Goal: Navigation & Orientation: Find specific page/section

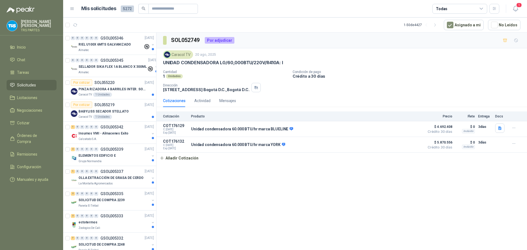
click at [24, 83] on span "Solicitudes" at bounding box center [26, 85] width 19 height 6
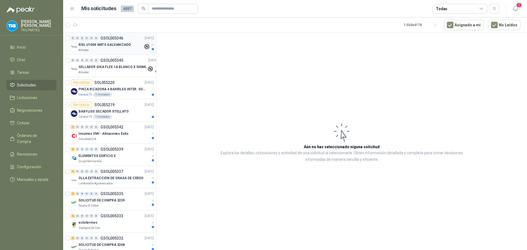
click at [124, 49] on div "Almatec" at bounding box center [111, 50] width 65 height 4
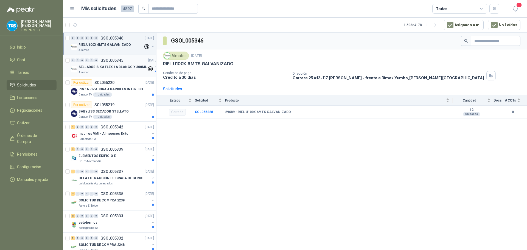
click at [121, 59] on p "GSOL005345" at bounding box center [112, 60] width 23 height 4
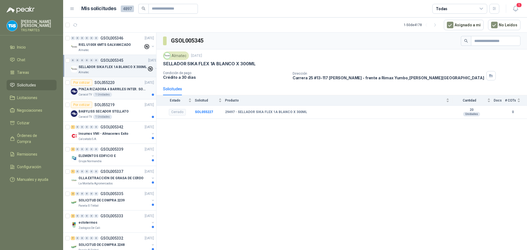
scroll to position [27, 0]
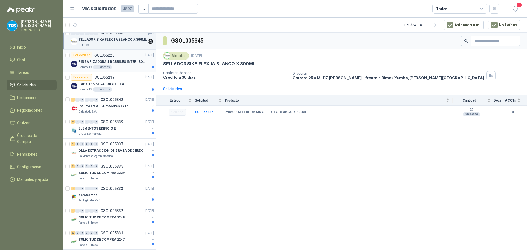
click at [123, 64] on p "PINZA RIZADORA 4 BARRILES INTER. SOL-GEL BABYLISS SECADOR STELLATO" at bounding box center [113, 61] width 68 height 5
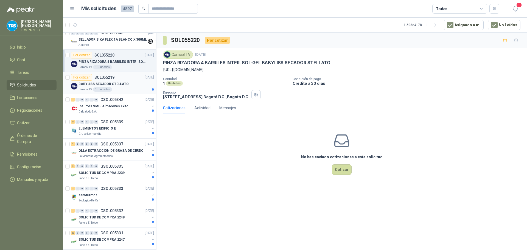
click at [122, 81] on div "BABYLISS SECADOR STELLATO" at bounding box center [117, 84] width 76 height 7
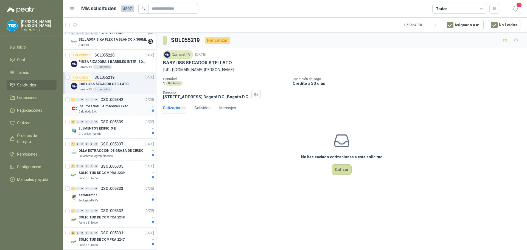
scroll to position [55, 0]
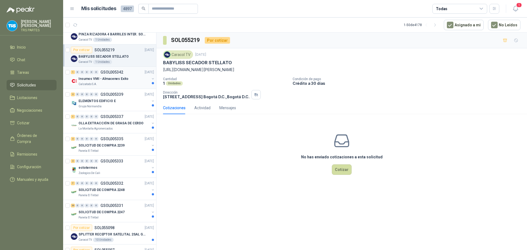
click at [125, 79] on div "Insumos VMI - Almacenes Exito" at bounding box center [114, 79] width 71 height 7
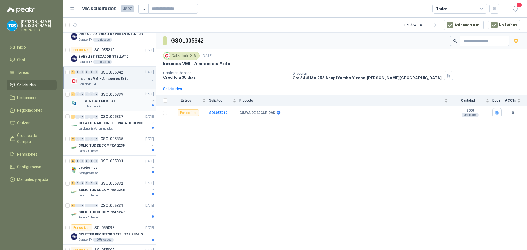
click at [120, 95] on p "GSOL005339" at bounding box center [112, 95] width 23 height 4
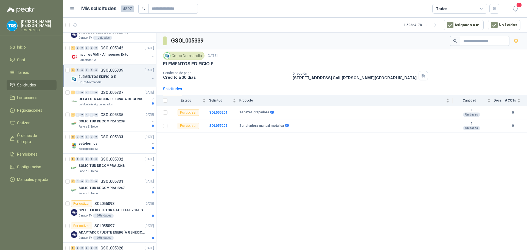
scroll to position [82, 0]
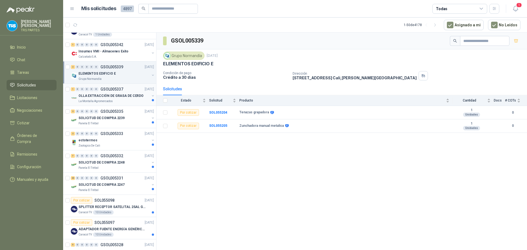
click at [120, 96] on p "OLLA EXTRACCIÓN DE GRASA DE CERDO" at bounding box center [111, 95] width 65 height 5
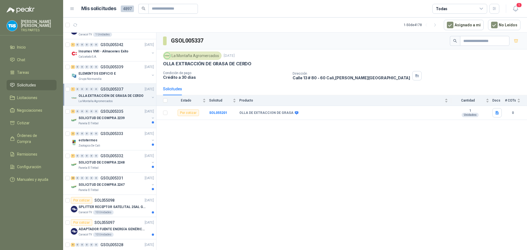
click at [121, 112] on p "GSOL005335" at bounding box center [112, 112] width 23 height 4
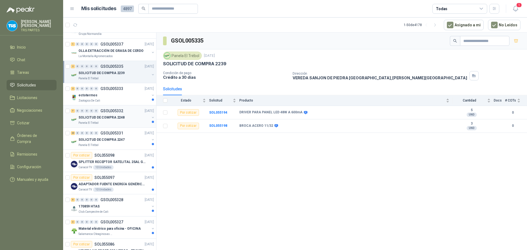
scroll to position [137, 0]
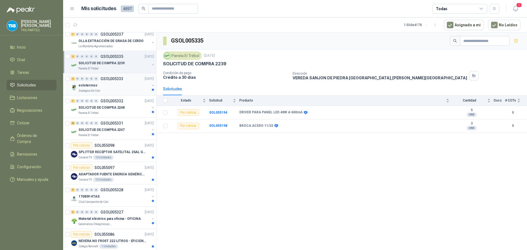
click at [122, 82] on div "ectotermos" at bounding box center [114, 85] width 71 height 7
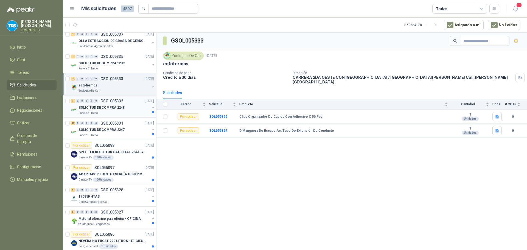
click at [120, 104] on div "7 0 0 0 0 0 GSOL005332 [DATE]" at bounding box center [113, 101] width 84 height 7
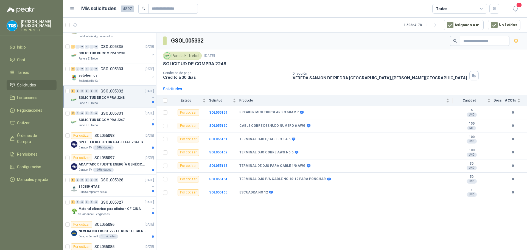
scroll to position [165, 0]
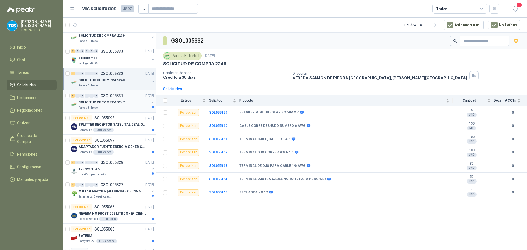
click at [117, 105] on p "SOLICITUD DE COMPRA 2247" at bounding box center [102, 102] width 46 height 5
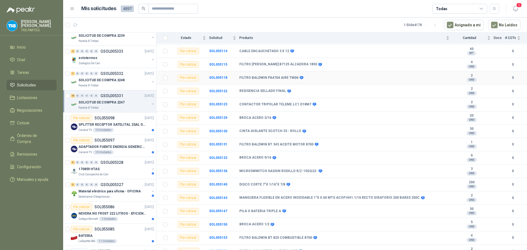
scroll to position [121, 0]
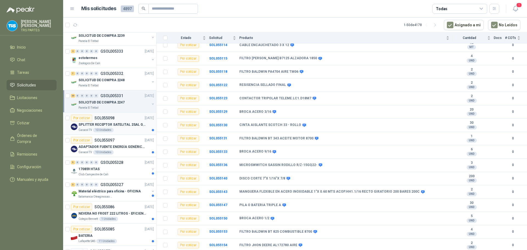
click at [126, 128] on div "Caracol TV 10 Unidades" at bounding box center [117, 130] width 76 height 4
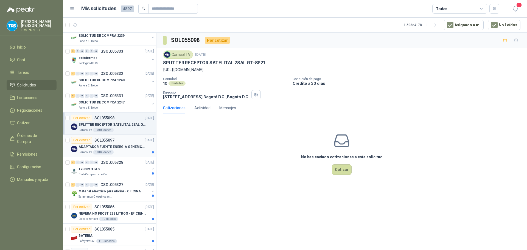
click at [127, 149] on p "ADAPTADOR FUENTE ENERGÍA GENÉRICO 24V 1A" at bounding box center [113, 146] width 68 height 5
click at [126, 167] on div "170859 HTAS" at bounding box center [114, 169] width 71 height 7
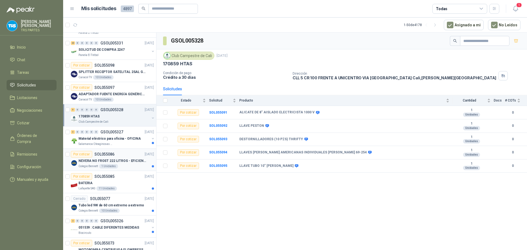
scroll to position [220, 0]
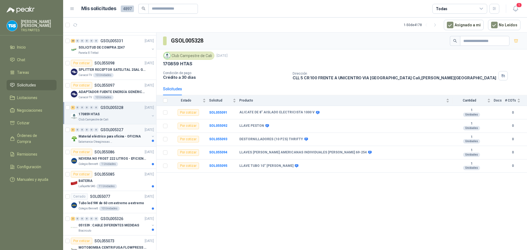
click at [114, 138] on p "Material eléctrico para oficina - OFICINA" at bounding box center [110, 136] width 62 height 5
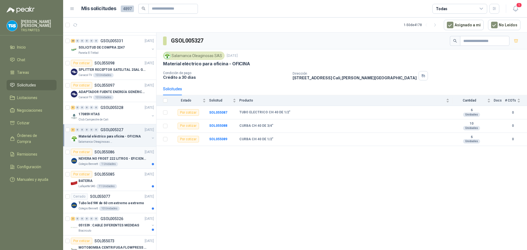
click at [121, 158] on p "NEVERA NO FROST 222 LITROS - EFICIENCIA ENERGETICA A" at bounding box center [113, 158] width 68 height 5
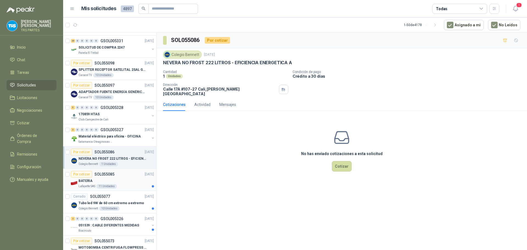
click at [124, 183] on div "BATERIA" at bounding box center [117, 181] width 76 height 7
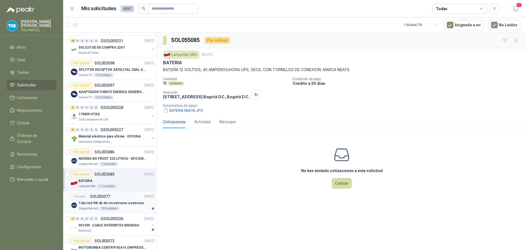
click at [125, 203] on p "Tubo led 9W de 60 cm extremo a extremo" at bounding box center [111, 203] width 65 height 5
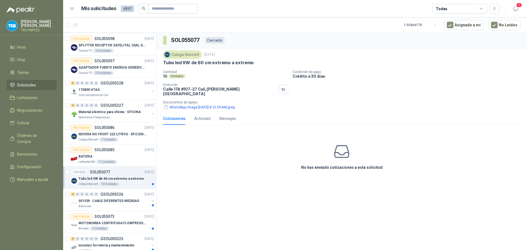
scroll to position [247, 0]
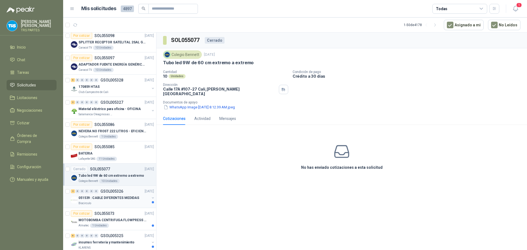
click at [123, 192] on p "GSOL005326" at bounding box center [112, 191] width 23 height 4
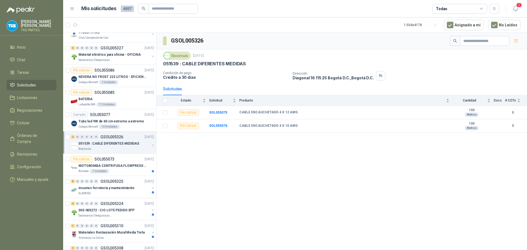
scroll to position [302, 0]
click at [128, 156] on div "Por cotizar SOL055073 [DATE]" at bounding box center [112, 158] width 83 height 7
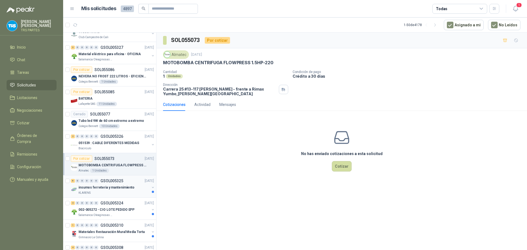
click at [120, 183] on p "GSOL005325" at bounding box center [112, 181] width 23 height 4
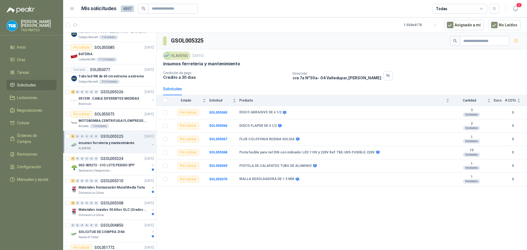
scroll to position [357, 0]
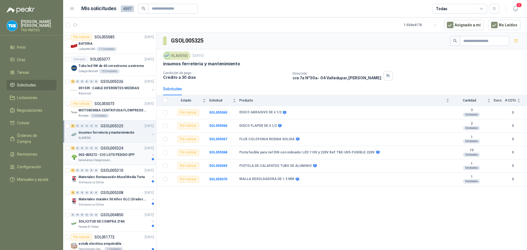
click at [125, 153] on p "002-005272 - CIO LOTE PEDIDO EPP" at bounding box center [107, 154] width 56 height 5
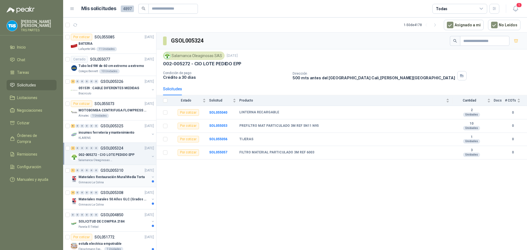
click at [115, 176] on p "Materiales Restauración Mural Media Torta" at bounding box center [112, 177] width 66 height 5
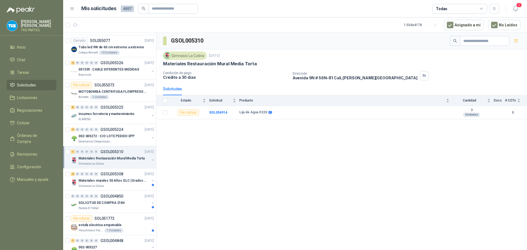
scroll to position [384, 0]
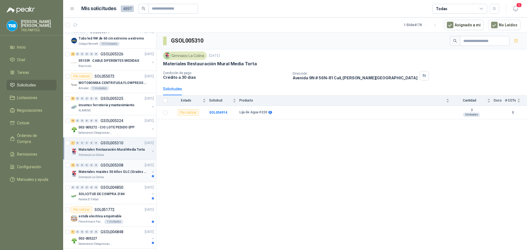
click at [120, 166] on p "GSOL005308" at bounding box center [112, 165] width 23 height 4
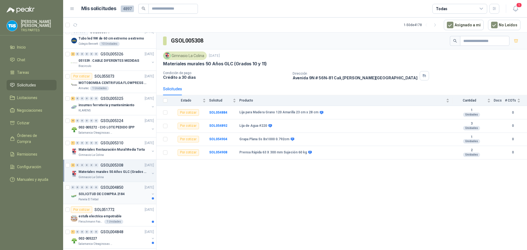
click at [114, 193] on p "SOLICITUD DE COMPRA 2184" at bounding box center [102, 194] width 46 height 5
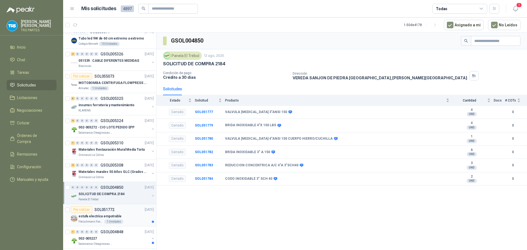
click at [134, 218] on div "estufa electrica empotrable" at bounding box center [117, 216] width 76 height 7
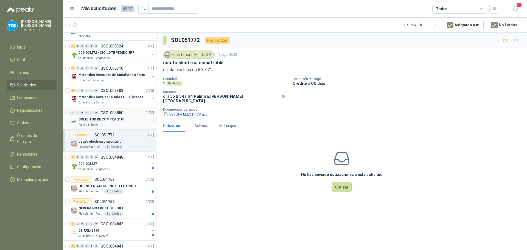
scroll to position [467, 0]
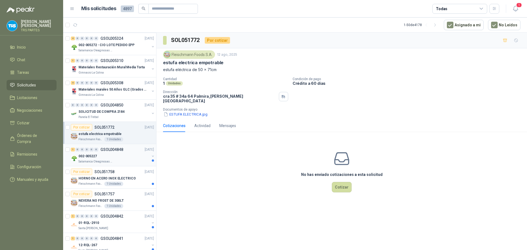
click at [132, 151] on div "1 0 0 0 0 0 GSOL004848 [DATE]" at bounding box center [113, 149] width 84 height 7
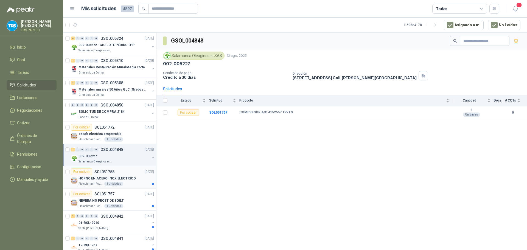
click at [127, 177] on p "HORNO EN ACERO INOX ELECTRICO" at bounding box center [107, 178] width 57 height 5
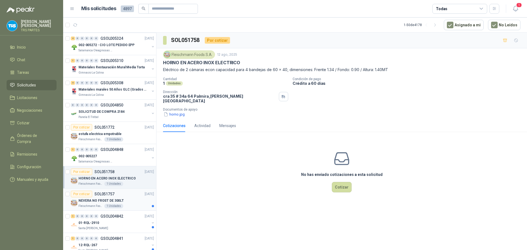
click at [127, 200] on div "NEVERA NO FROST DE 300LT" at bounding box center [117, 200] width 76 height 7
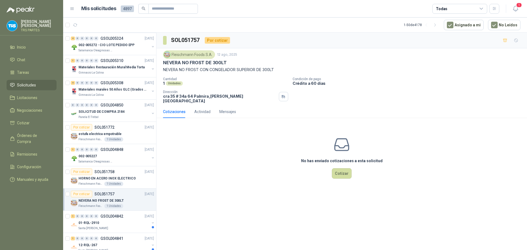
scroll to position [494, 0]
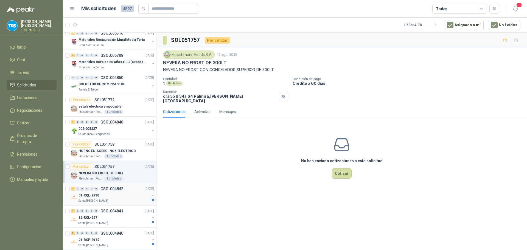
click at [130, 192] on div "1 0 0 0 0 0 GSOL004842 [DATE]" at bounding box center [113, 189] width 84 height 7
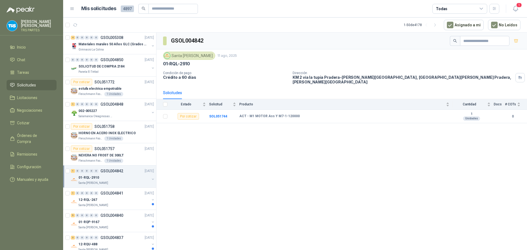
scroll to position [522, 0]
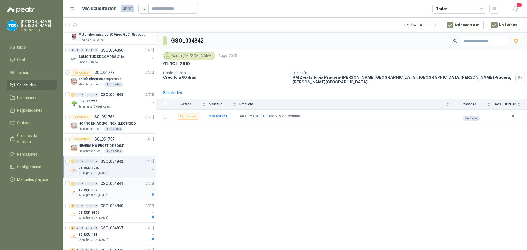
click at [128, 185] on div "1 0 0 0 0 0 GSOL004841 [DATE]" at bounding box center [113, 183] width 84 height 7
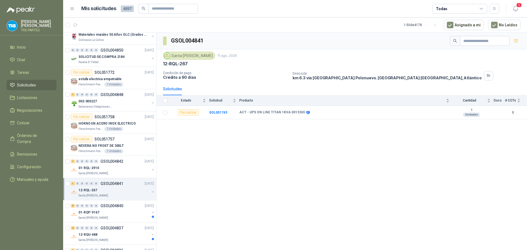
scroll to position [549, 0]
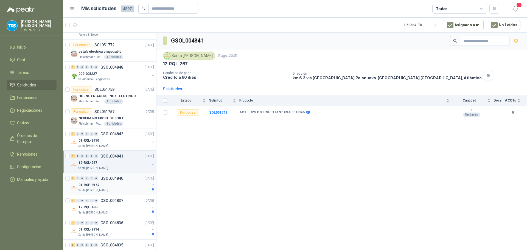
click at [128, 184] on div "01-RQP-9167" at bounding box center [114, 185] width 71 height 7
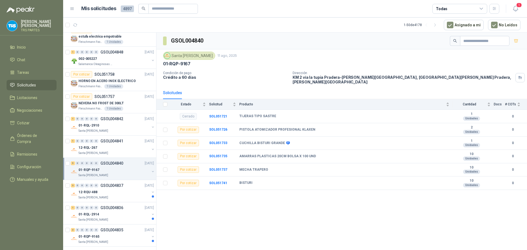
scroll to position [577, 0]
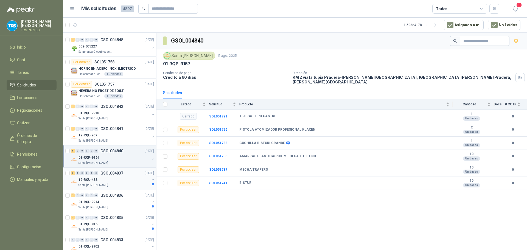
click at [126, 182] on div "12-RQU-488" at bounding box center [114, 180] width 71 height 7
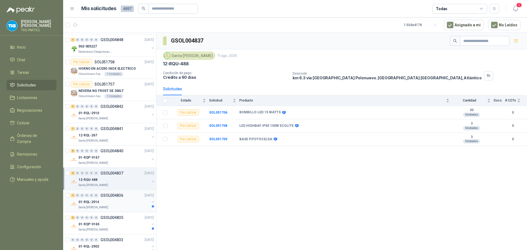
click at [124, 198] on div "1 0 0 0 0 0 GSOL004836 [DATE]" at bounding box center [113, 195] width 84 height 7
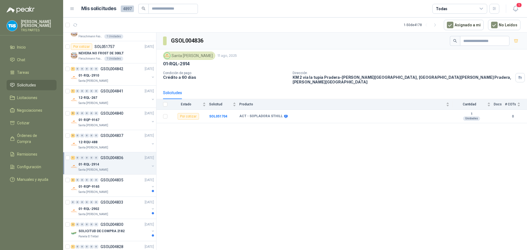
scroll to position [632, 0]
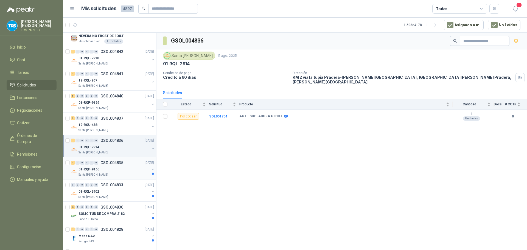
click at [126, 169] on div "01-RQP-9165" at bounding box center [114, 169] width 71 height 7
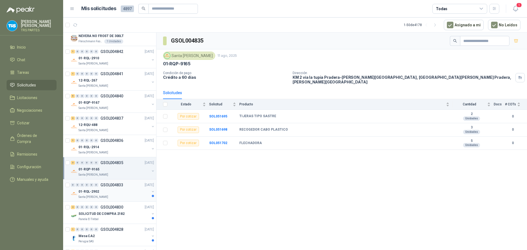
click at [125, 191] on div "01-RQL-2902" at bounding box center [114, 191] width 71 height 7
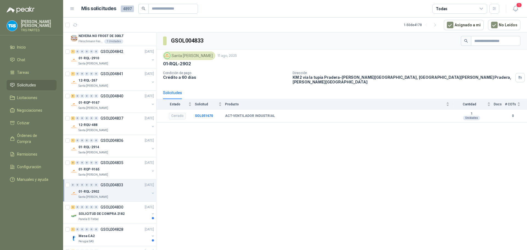
scroll to position [659, 0]
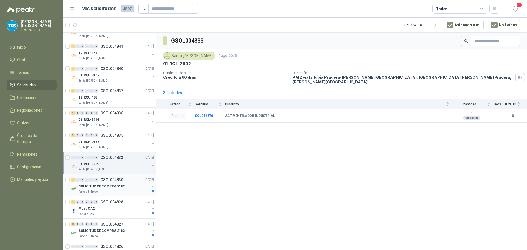
click at [117, 183] on div "2 0 0 0 0 0 GSOL004830 [DATE]" at bounding box center [113, 180] width 84 height 7
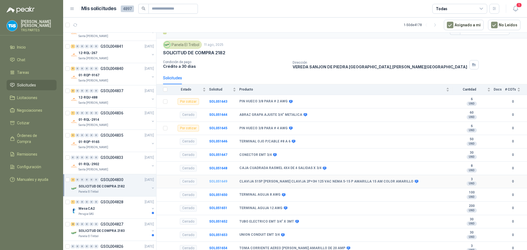
scroll to position [14, 0]
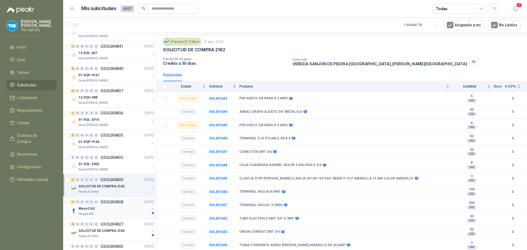
click at [108, 208] on div "Mesa CA2" at bounding box center [114, 208] width 71 height 7
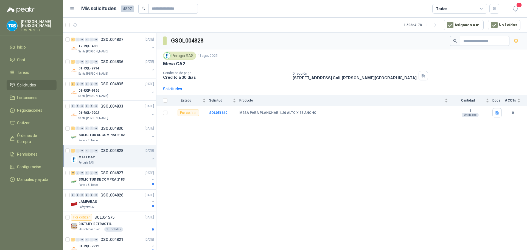
scroll to position [714, 0]
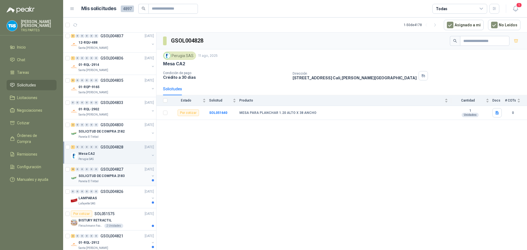
click at [118, 178] on p "SOLICITUD DE COMPRA 2183" at bounding box center [102, 176] width 46 height 5
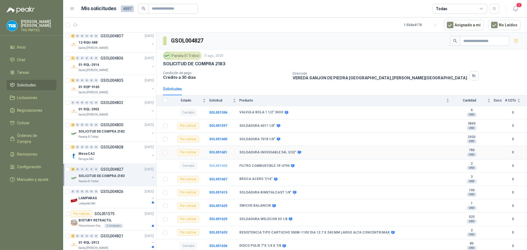
scroll to position [1, 0]
click at [97, 193] on div "0" at bounding box center [96, 192] width 4 height 4
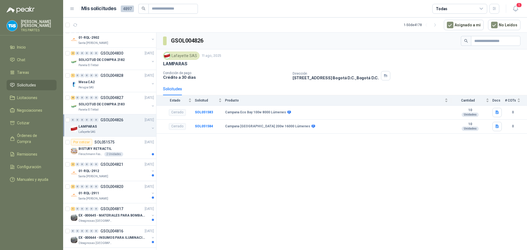
scroll to position [796, 0]
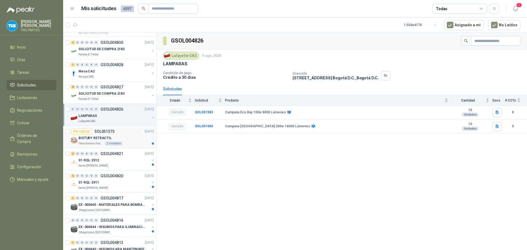
click at [125, 138] on div "BISTURY RETRACTIL" at bounding box center [117, 138] width 76 height 7
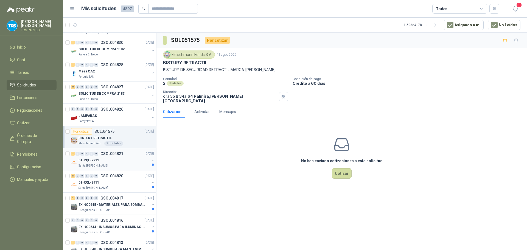
click at [128, 156] on div "2 0 0 0 0 0 GSOL004821 [DATE]" at bounding box center [113, 153] width 84 height 7
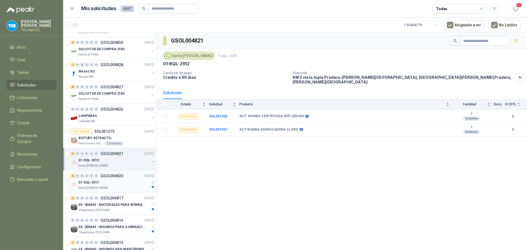
click at [125, 175] on div "2 0 0 0 0 0 GSOL004820 [DATE]" at bounding box center [113, 176] width 84 height 7
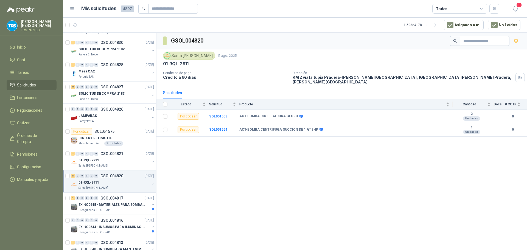
scroll to position [824, 0]
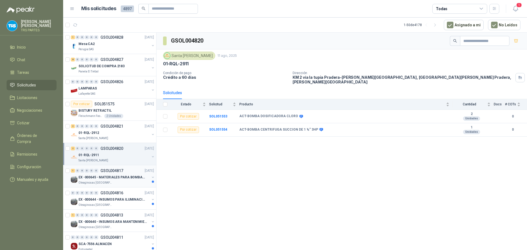
click at [117, 179] on p "EX -000645 - MATERIALES PARA BOMBAS STANDBY PLANTA" at bounding box center [113, 177] width 68 height 5
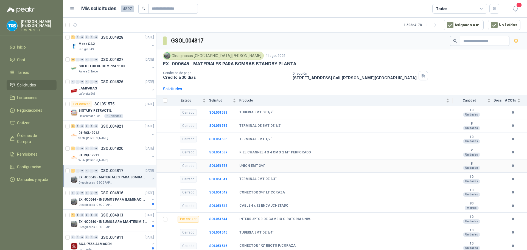
scroll to position [1, 0]
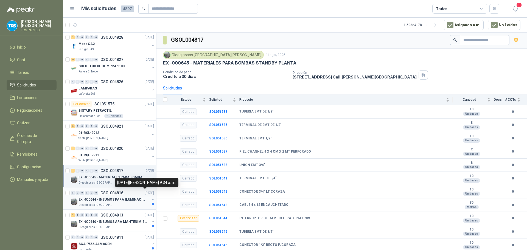
click at [145, 194] on p "[DATE]" at bounding box center [149, 193] width 9 height 5
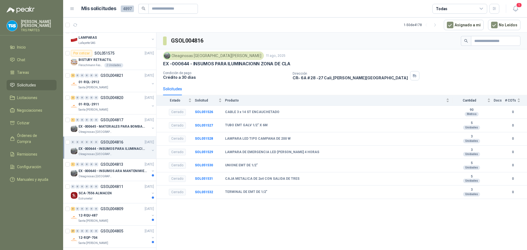
scroll to position [879, 0]
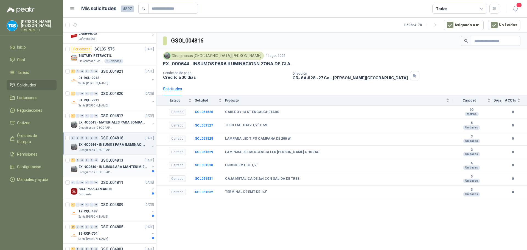
click at [132, 168] on p "EX -000640 - INSUMOS ARA MANTENIMIENTO MECANICO" at bounding box center [113, 167] width 68 height 5
